Goal: Navigation & Orientation: Find specific page/section

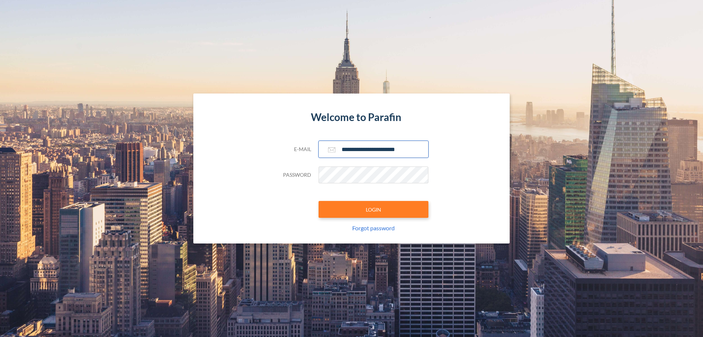
type input "**********"
click at [373, 209] on button "LOGIN" at bounding box center [374, 209] width 110 height 17
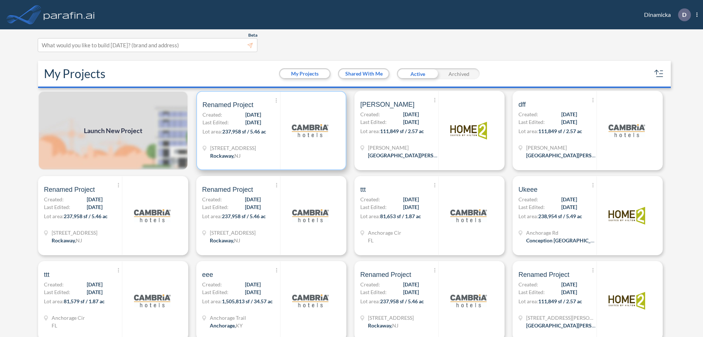
scroll to position [2, 0]
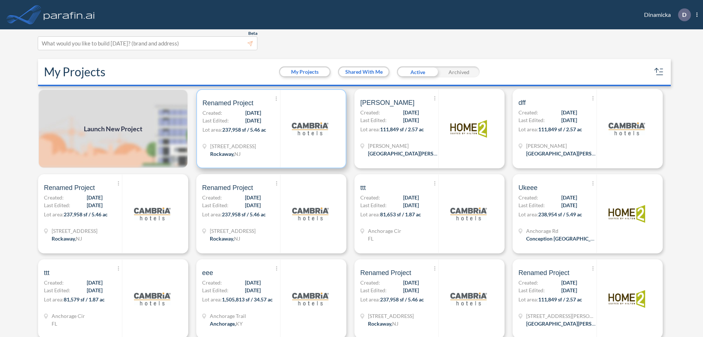
click at [270, 129] on p "Lot area: 237,958 sf / 5.46 ac" at bounding box center [241, 131] width 78 height 11
